Goal: Find specific page/section: Find specific page/section

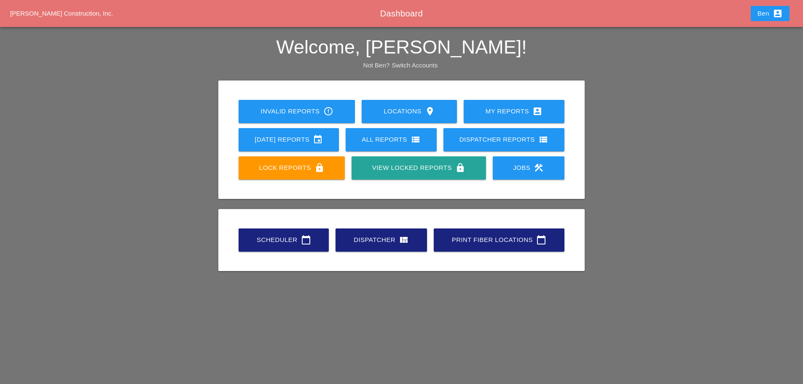
click at [278, 229] on link "Scheduler calendar_today" at bounding box center [284, 240] width 90 height 23
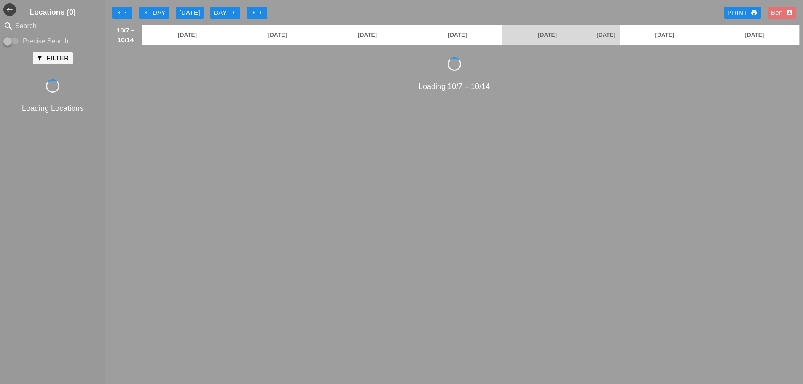
click at [67, 34] on div "search Search Precise Search" at bounding box center [52, 32] width 105 height 27
click at [63, 22] on input "Search" at bounding box center [52, 25] width 75 height 13
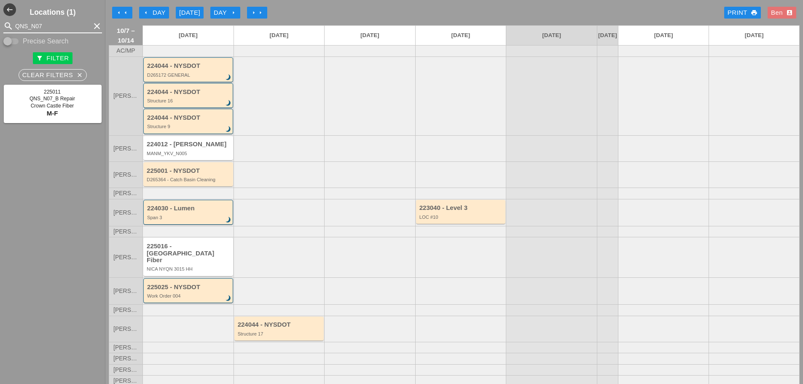
scroll to position [19, 0]
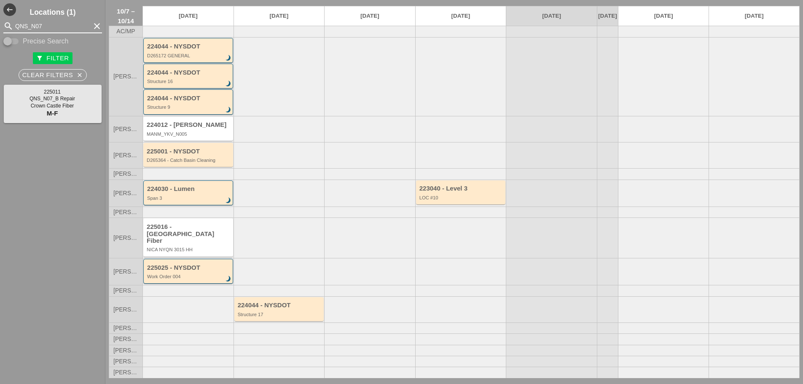
type input "QNS_N07"
